Goal: Contribute content: Contribute content

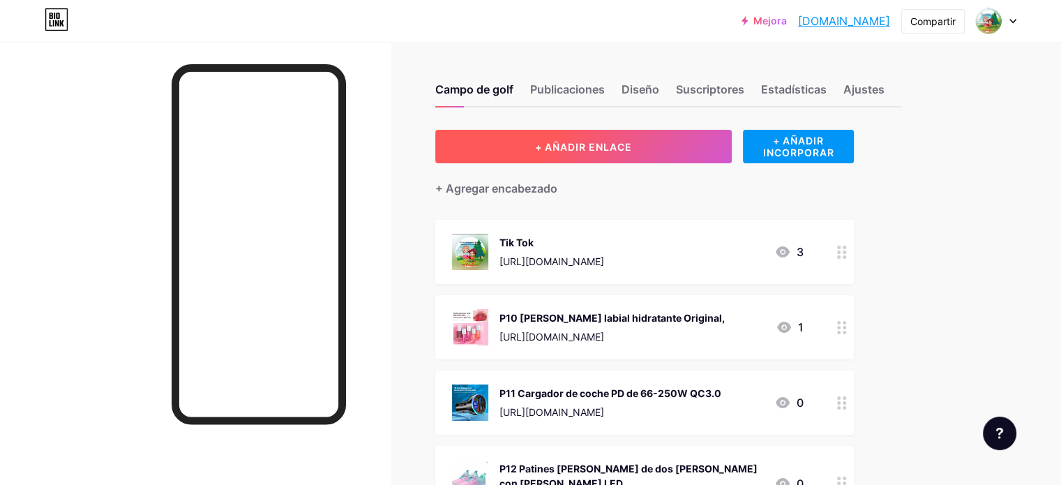
click at [632, 144] on font "+ AÑADIR ENLACE" at bounding box center [583, 147] width 97 height 12
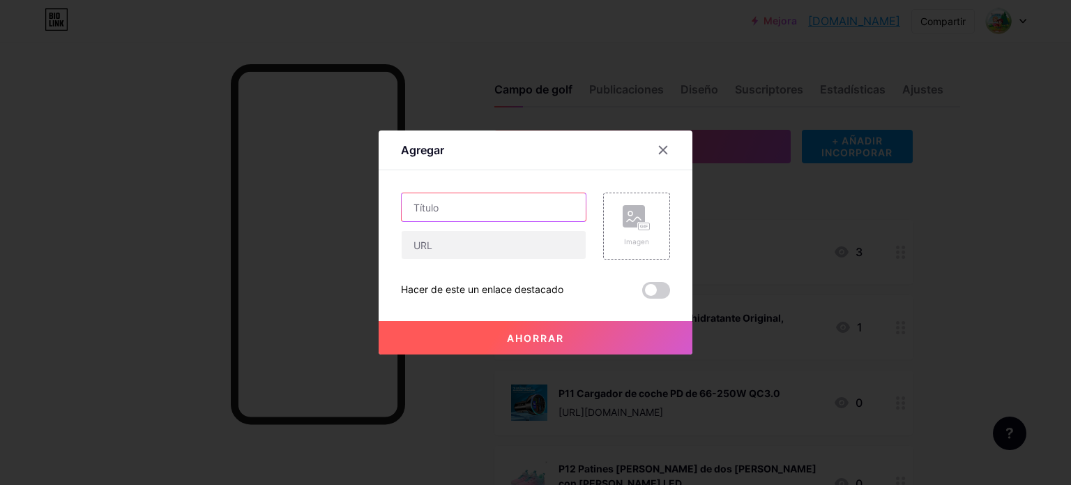
click at [477, 204] on input "text" at bounding box center [494, 207] width 184 height 28
paste input "Nuevo vestido [PERSON_NAME] para niñas pequeñas"
type input "P22 Nuevo vestido [PERSON_NAME] para niñas pequeñas"
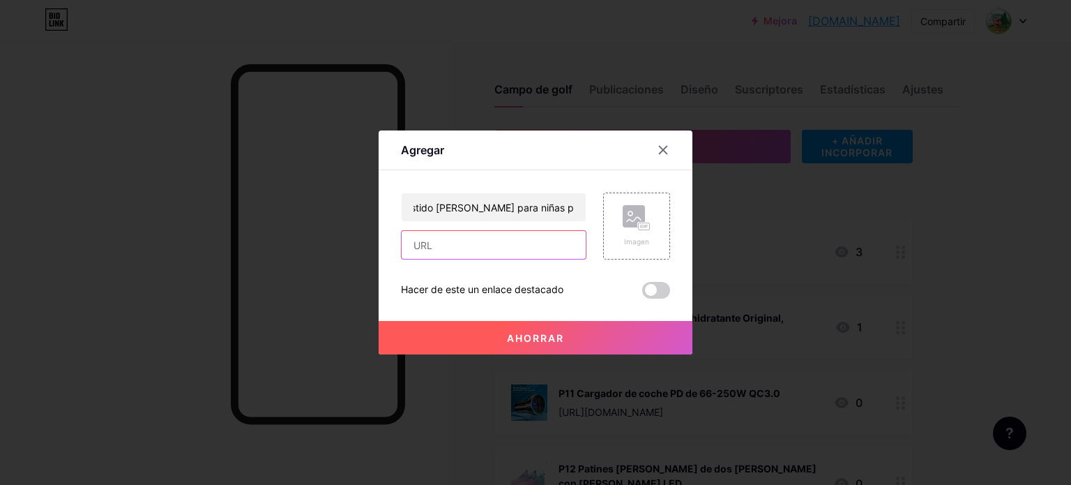
scroll to position [0, 0]
click at [487, 245] on input "text" at bounding box center [494, 245] width 184 height 28
paste input "[URL][DOMAIN_NAME]"
type input "[URL][DOMAIN_NAME]"
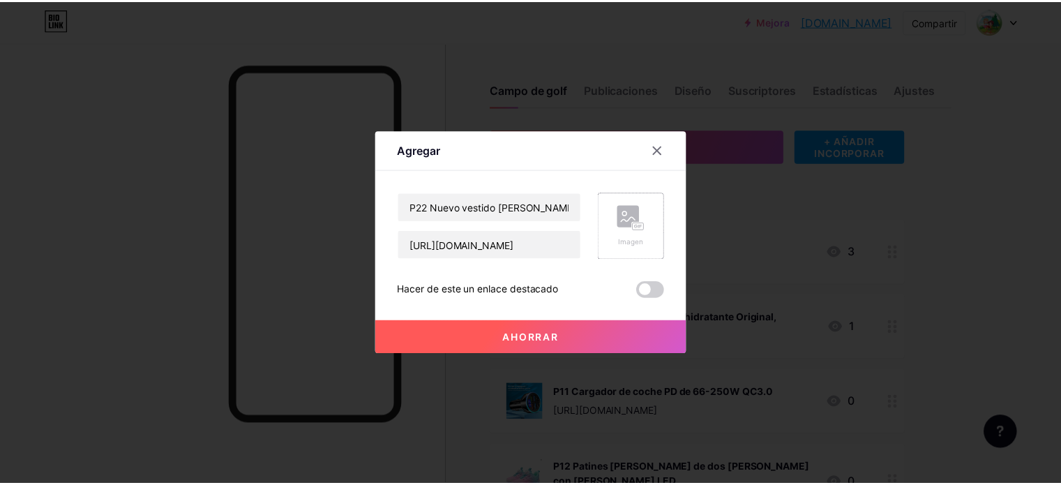
scroll to position [0, 0]
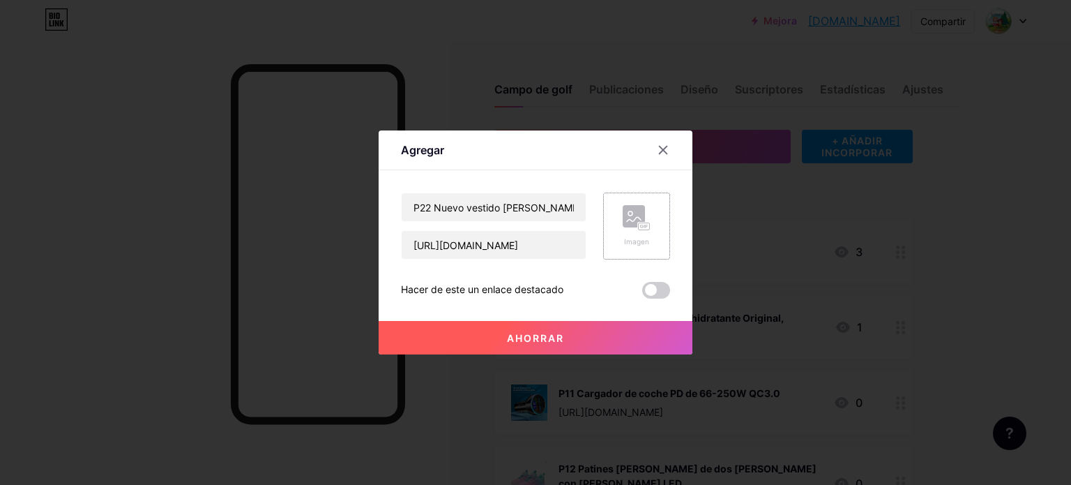
click at [647, 226] on icon at bounding box center [647, 226] width 2 height 3
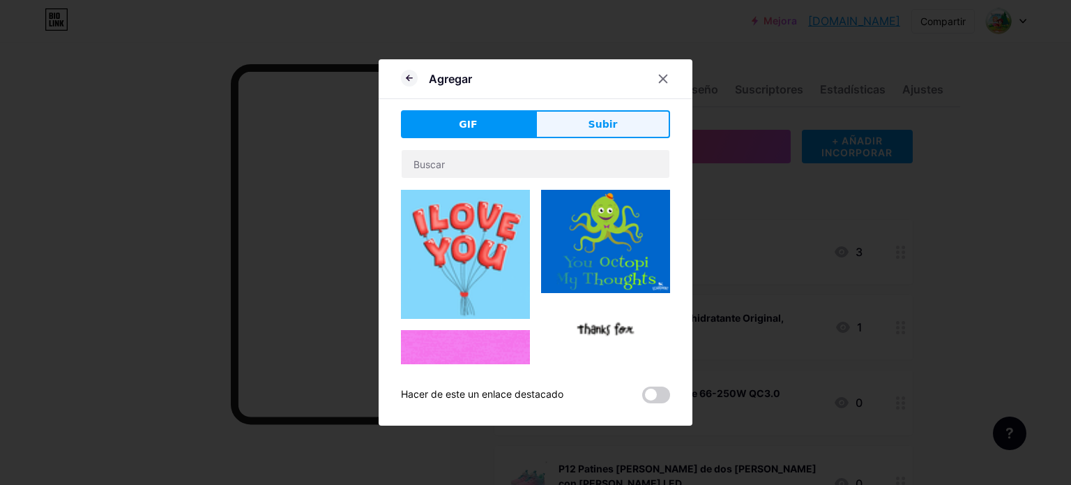
click at [616, 121] on button "Subir" at bounding box center [603, 124] width 135 height 28
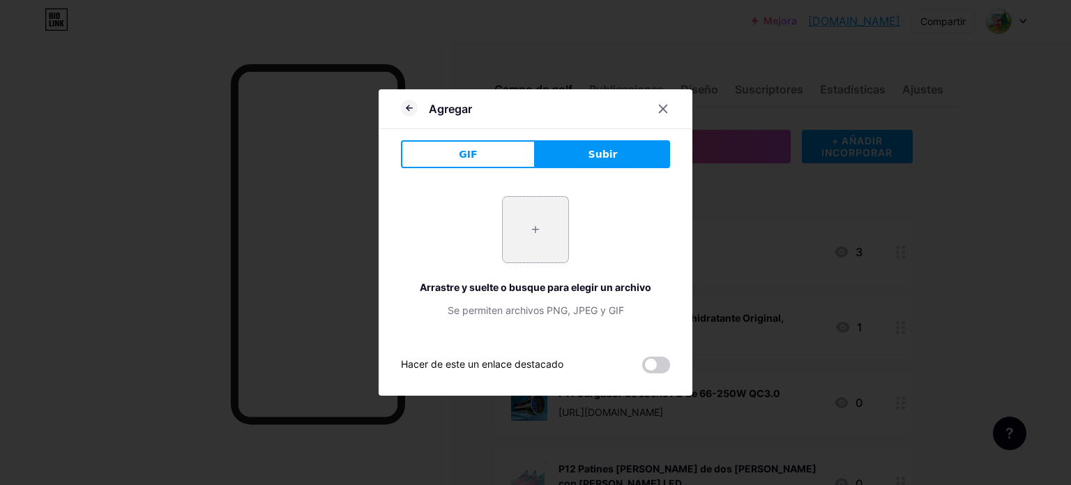
click at [533, 230] on input "file" at bounding box center [536, 230] width 66 height 66
type input "C:\fakepath\Captura de pantalla [DATE] 112302.png"
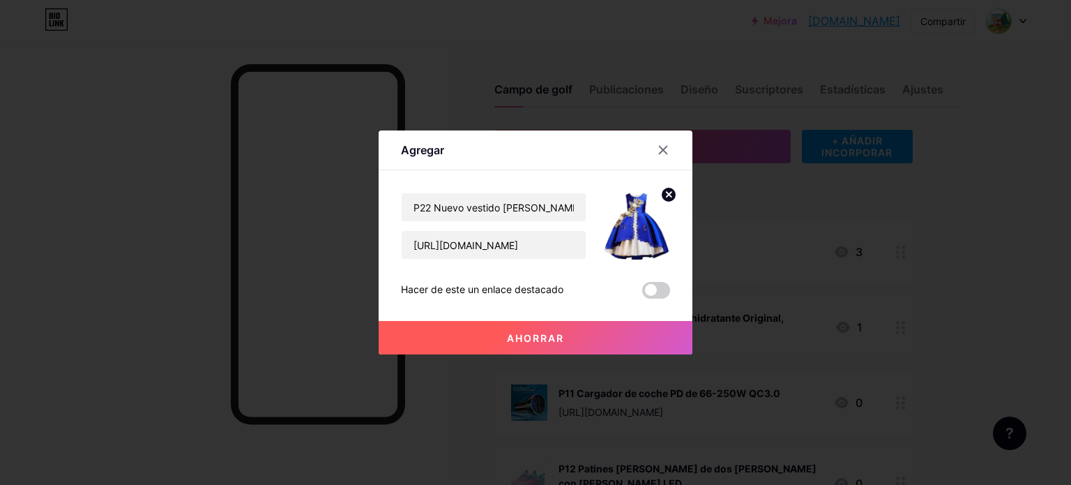
click at [533, 338] on font "Ahorrar" at bounding box center [535, 338] width 57 height 12
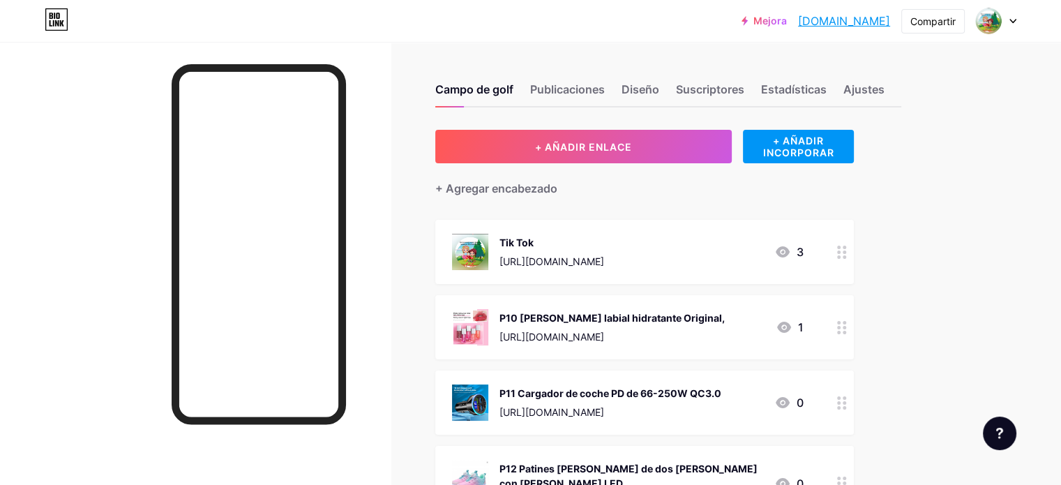
click at [391, 289] on div at bounding box center [195, 284] width 391 height 485
click at [391, 292] on div at bounding box center [195, 284] width 391 height 485
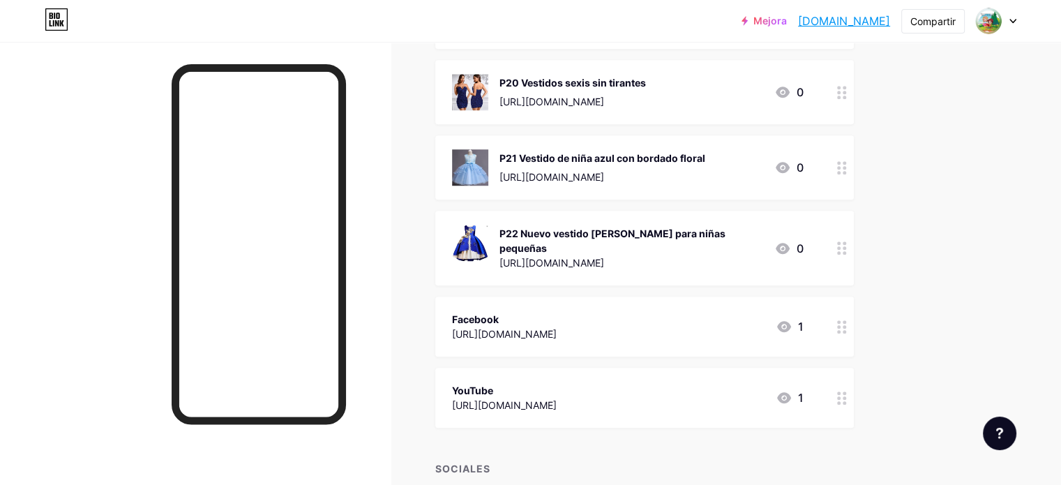
scroll to position [1022, 0]
